Goal: Transaction & Acquisition: Purchase product/service

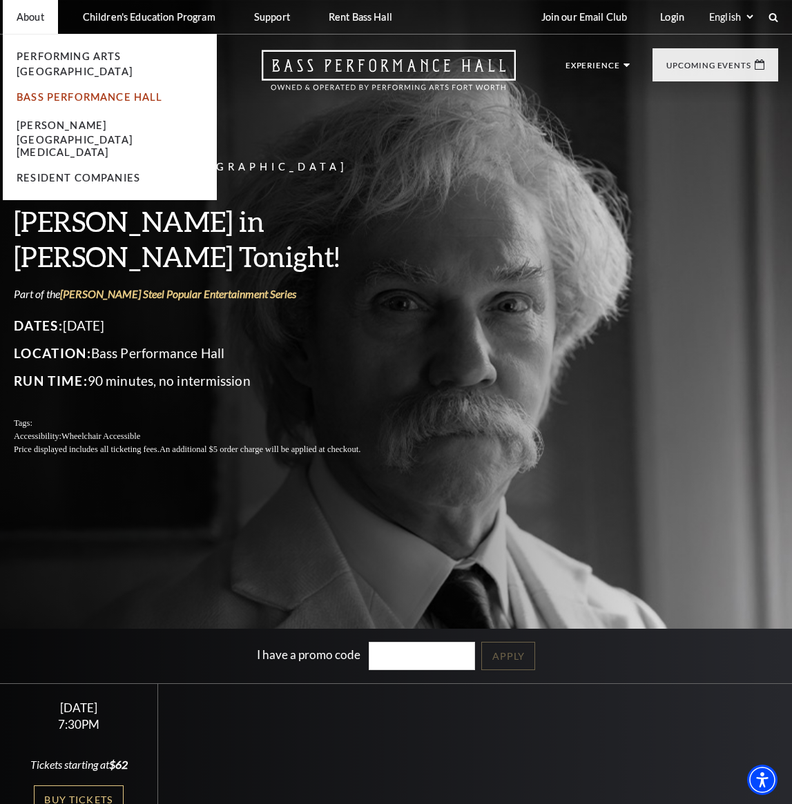
click at [98, 91] on link "Bass Performance Hall" at bounding box center [90, 97] width 146 height 12
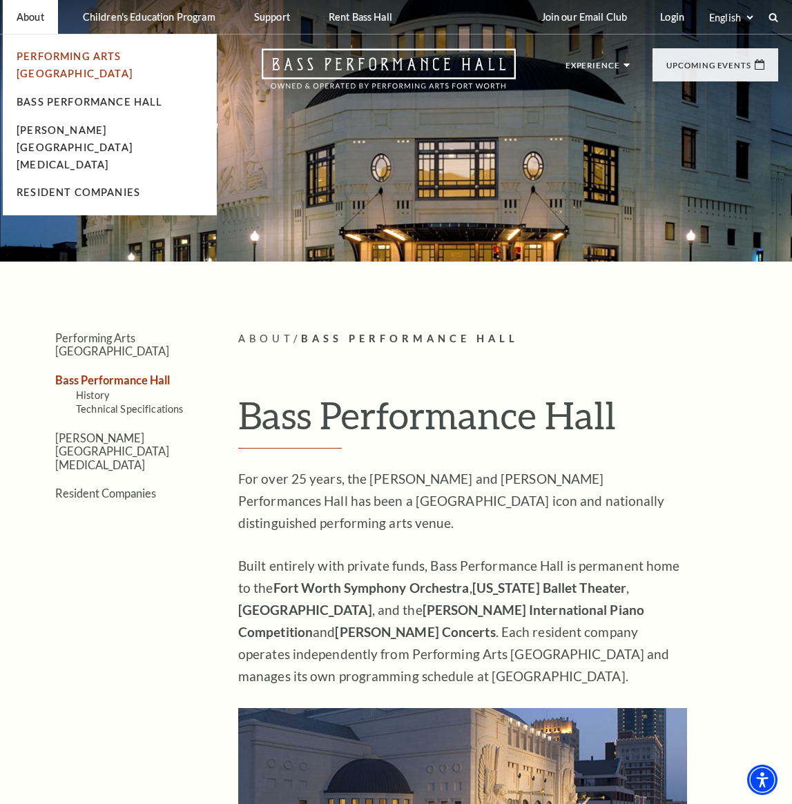
click at [54, 50] on link "Performing Arts [GEOGRAPHIC_DATA]" at bounding box center [75, 64] width 116 height 29
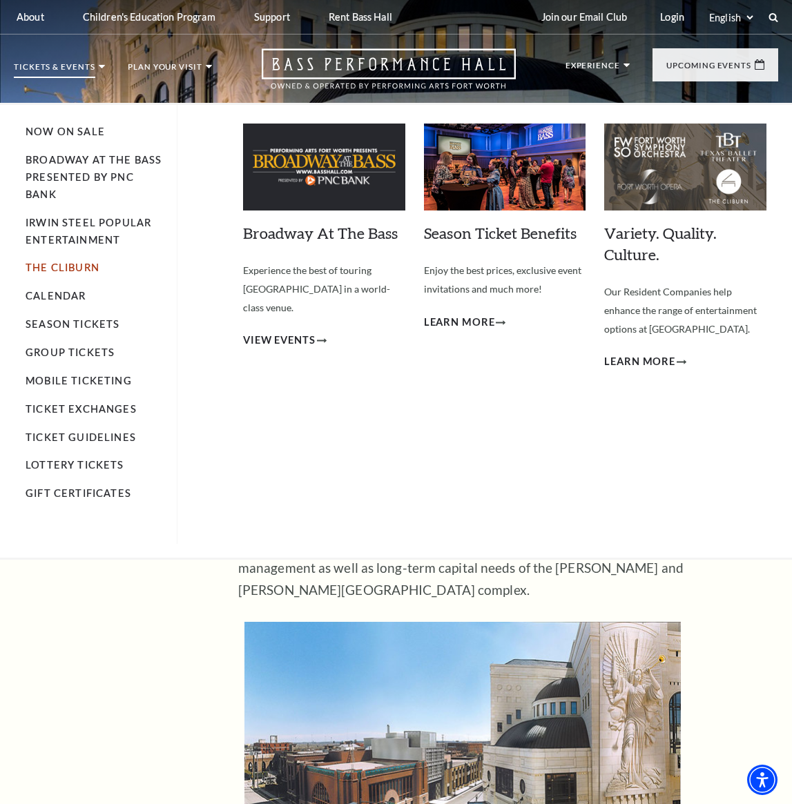
click at [82, 268] on link "The Cliburn" at bounding box center [63, 268] width 74 height 12
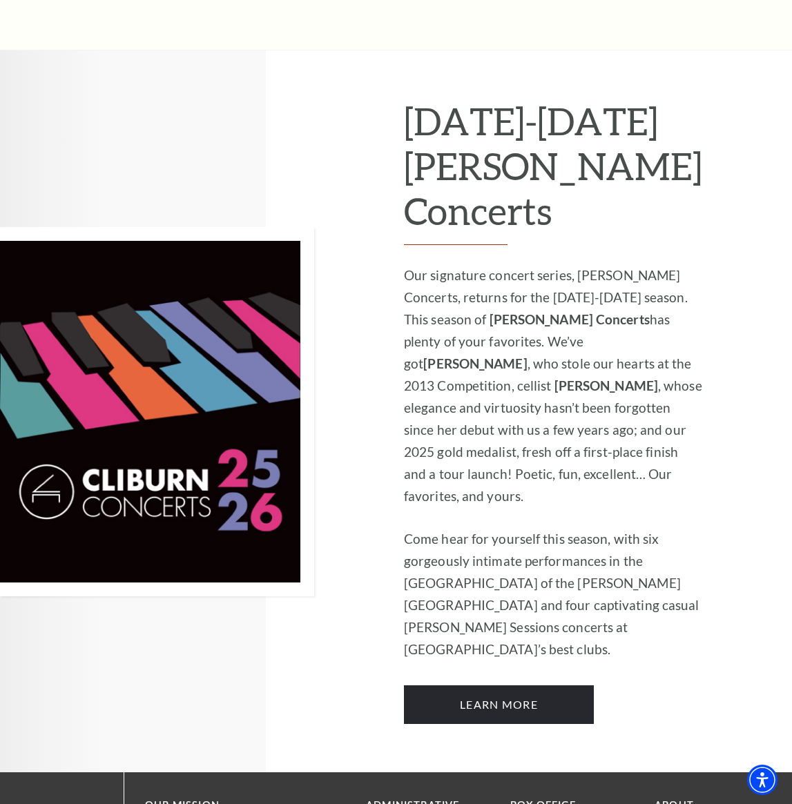
scroll to position [787, 0]
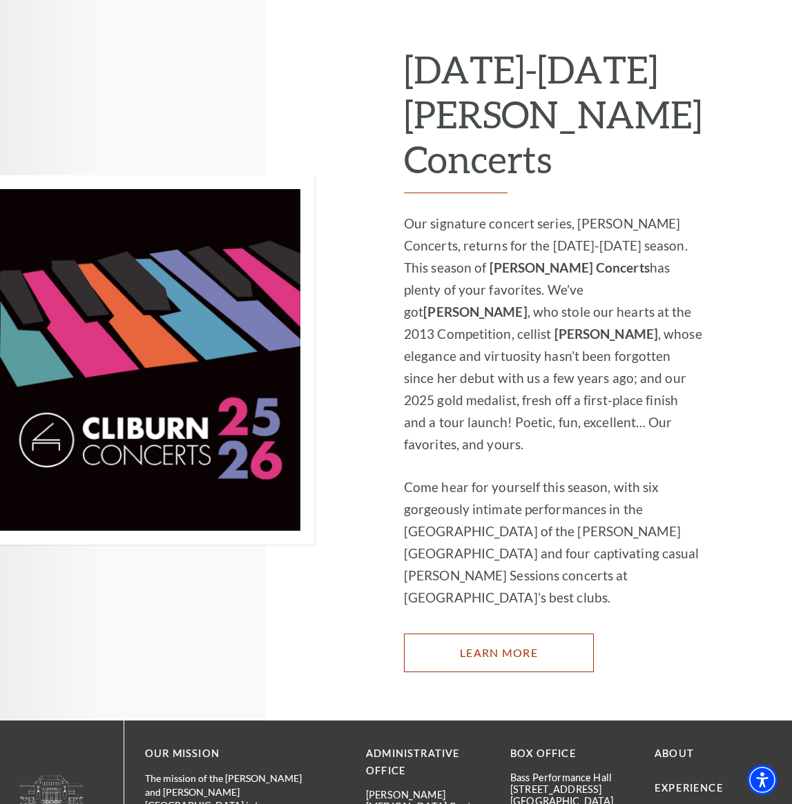
click at [531, 634] on link "Learn More" at bounding box center [499, 653] width 190 height 39
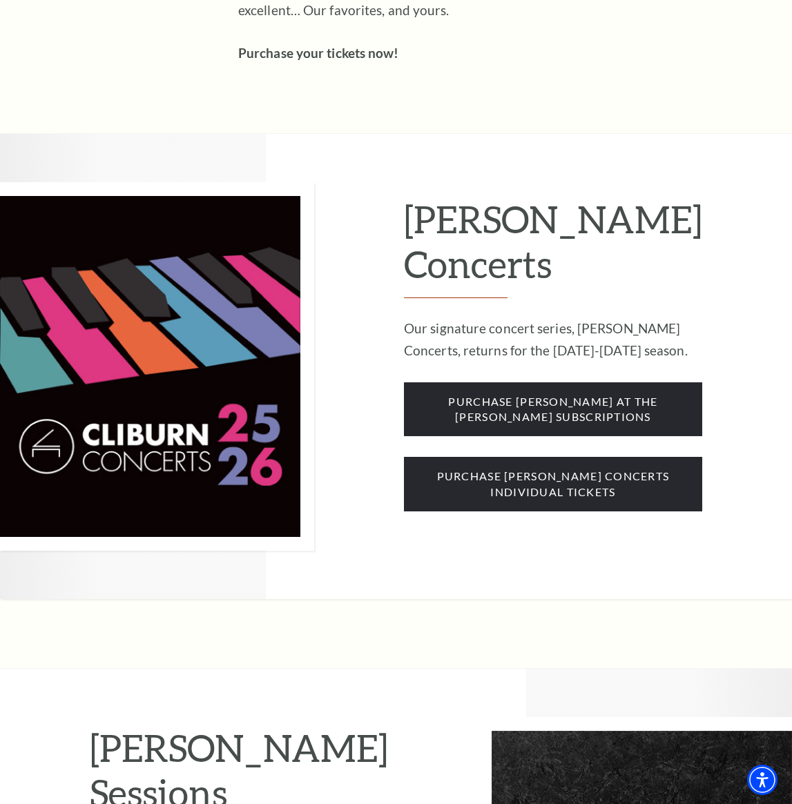
scroll to position [919, 0]
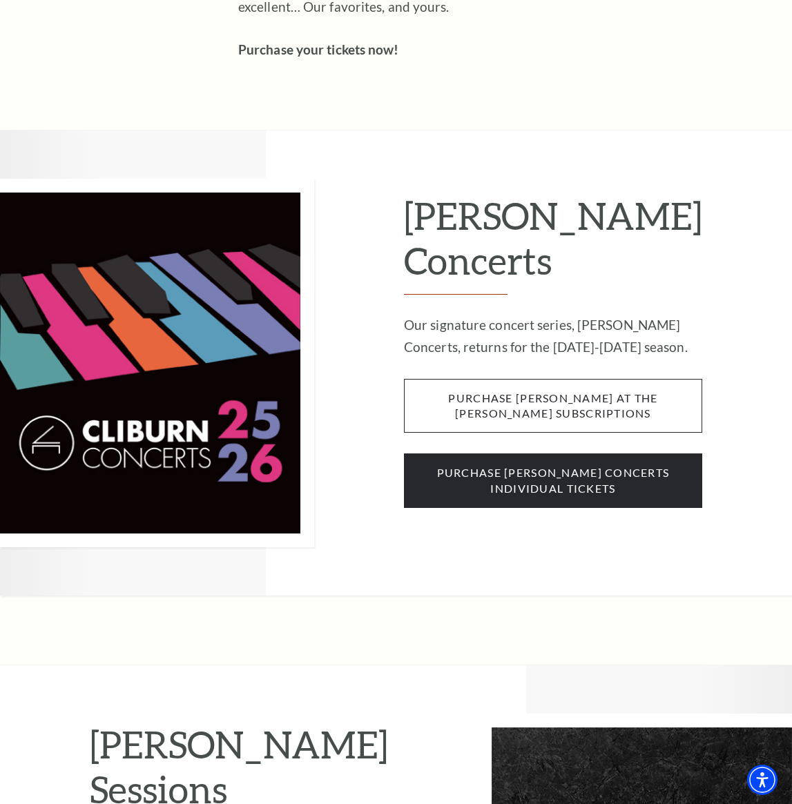
click at [538, 379] on span "purchase cliburn at the kimbell subscriptions" at bounding box center [553, 406] width 298 height 55
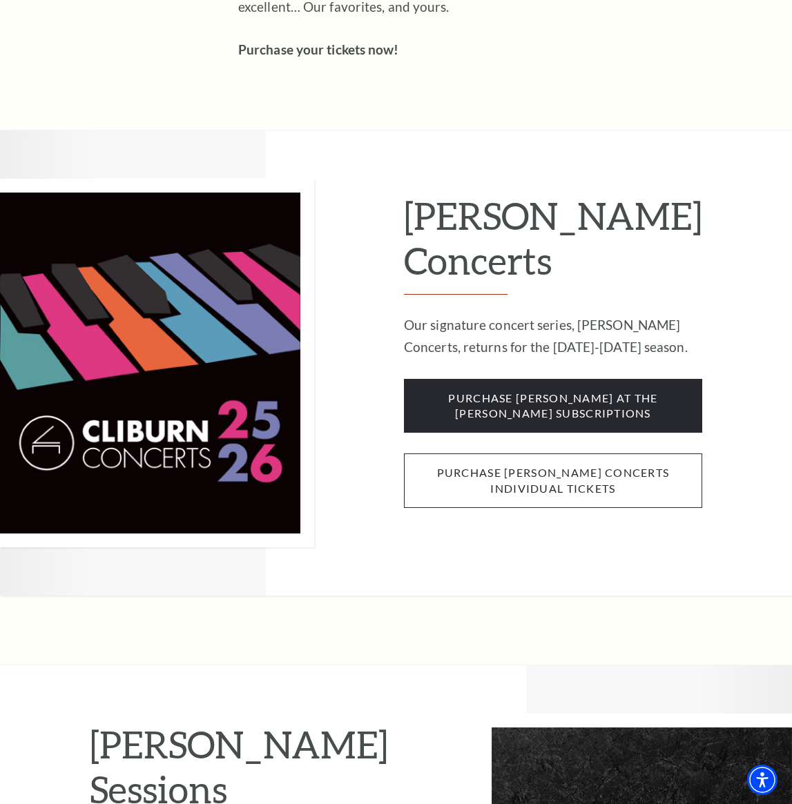
click at [605, 453] on span "purchase cliburn concerts individual tickets" at bounding box center [553, 480] width 298 height 55
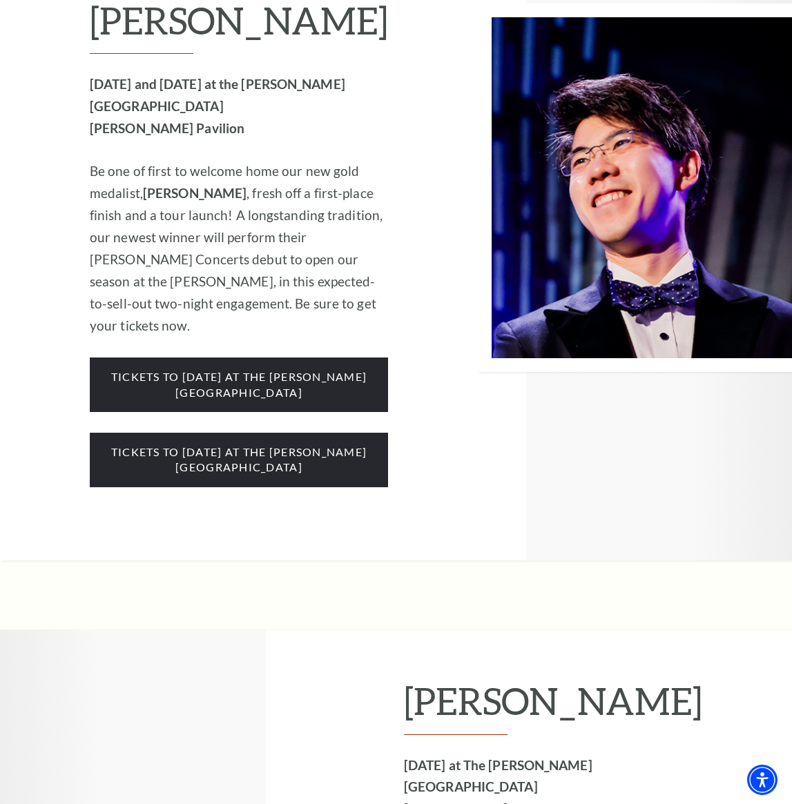
scroll to position [2413, 0]
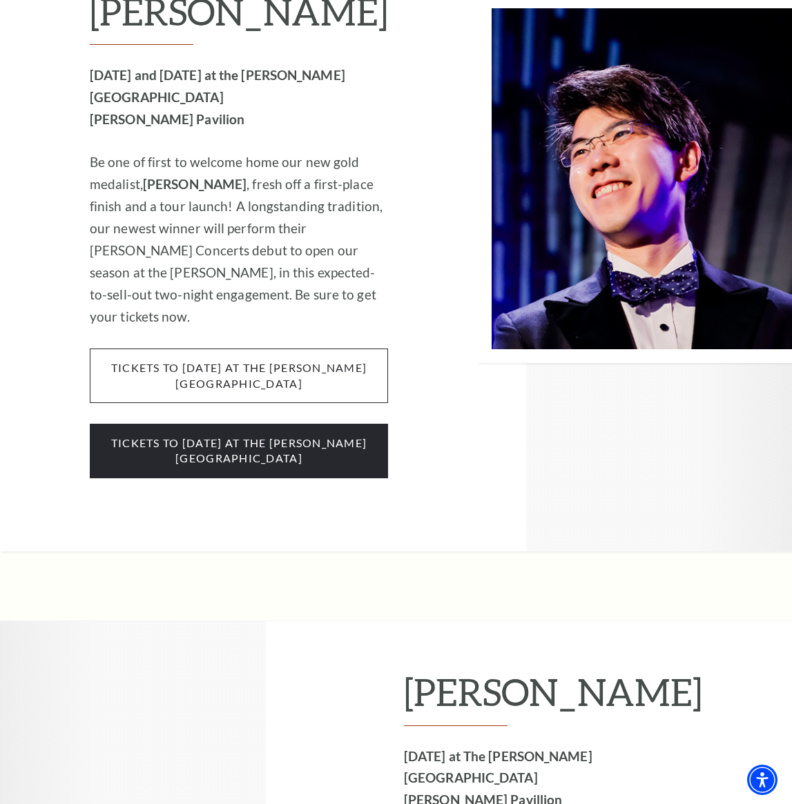
click at [190, 349] on span "tickets to Wednesday, october 1 at the kimbell art museum" at bounding box center [239, 376] width 298 height 55
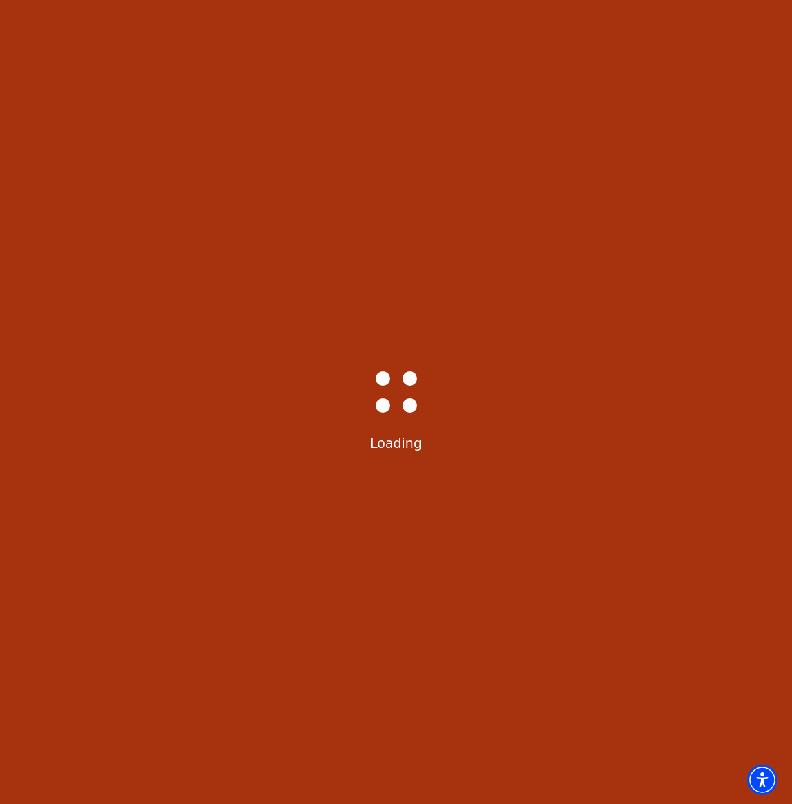
scroll to position [28, 0]
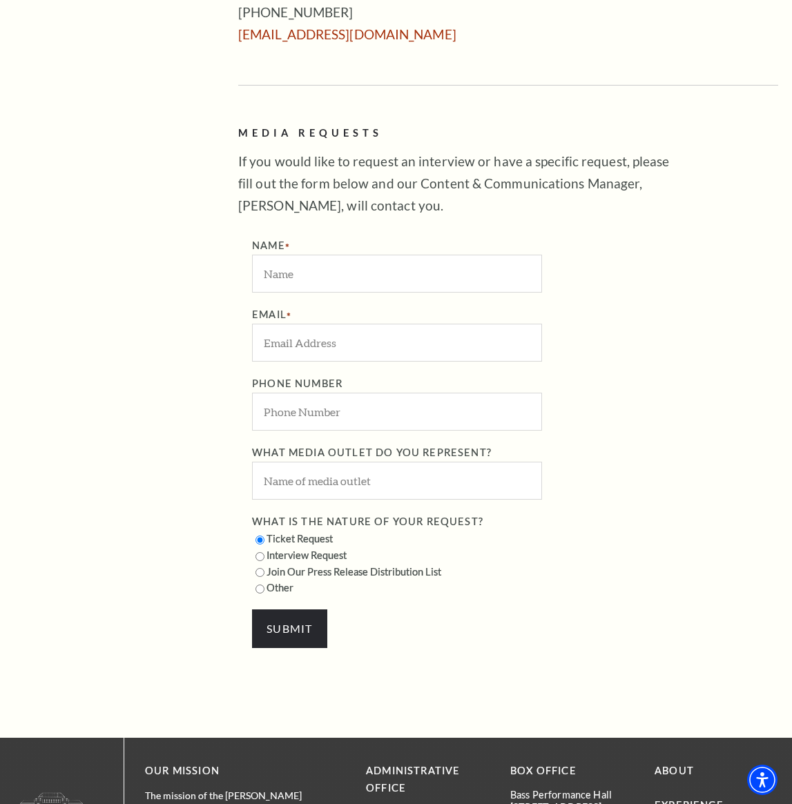
scroll to position [342, 0]
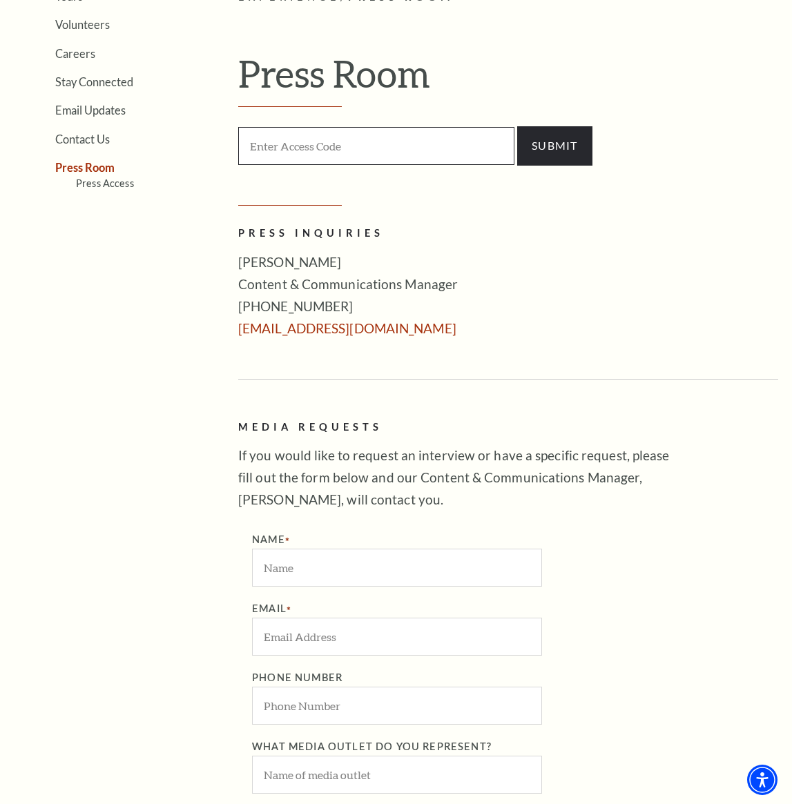
click at [357, 160] on input "Enter Access Code" at bounding box center [376, 146] width 276 height 38
type input "press"
click at [545, 156] on input "SUBMIT" at bounding box center [554, 145] width 75 height 39
